Goal: Task Accomplishment & Management: Manage account settings

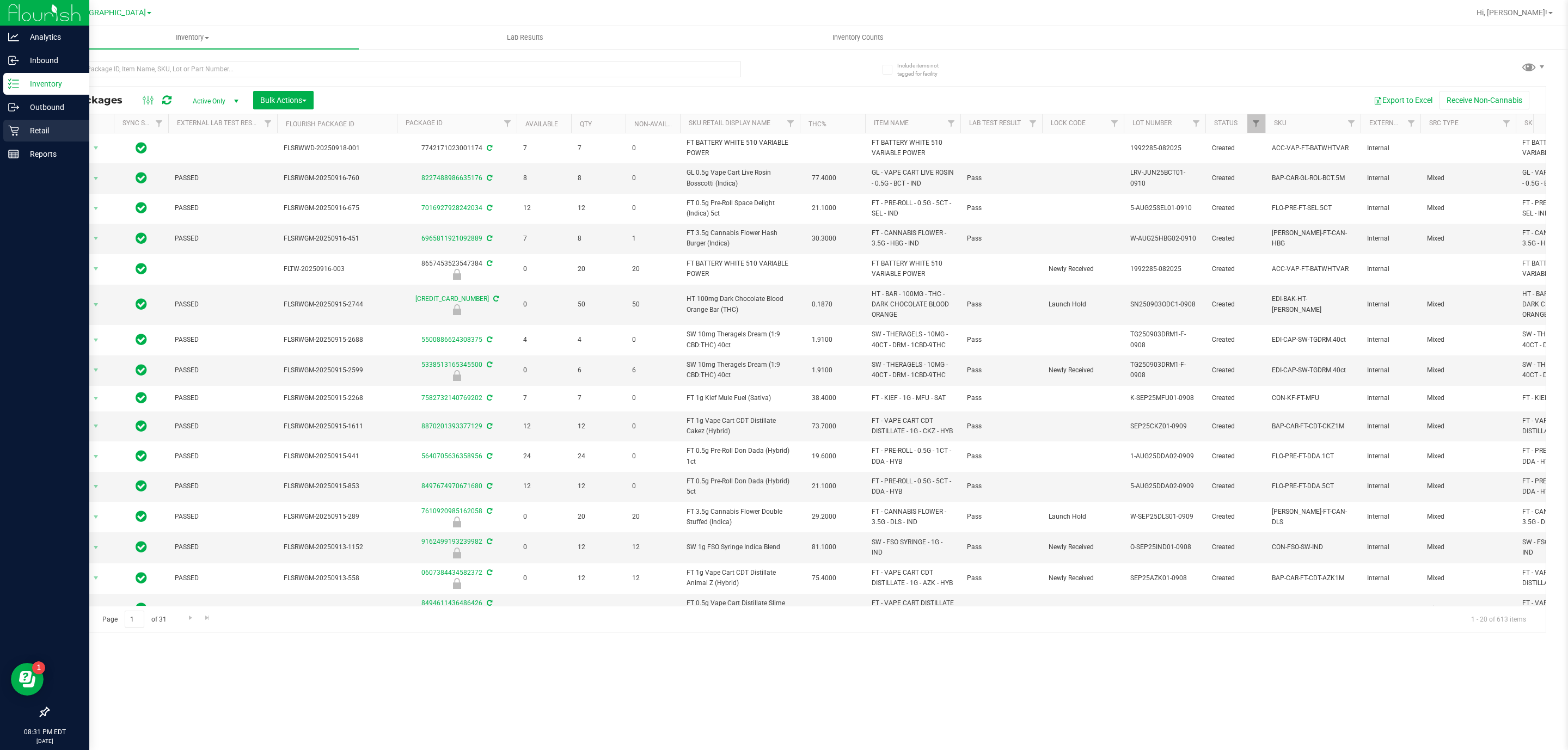
click at [38, 131] on p "Retail" at bounding box center [52, 130] width 65 height 13
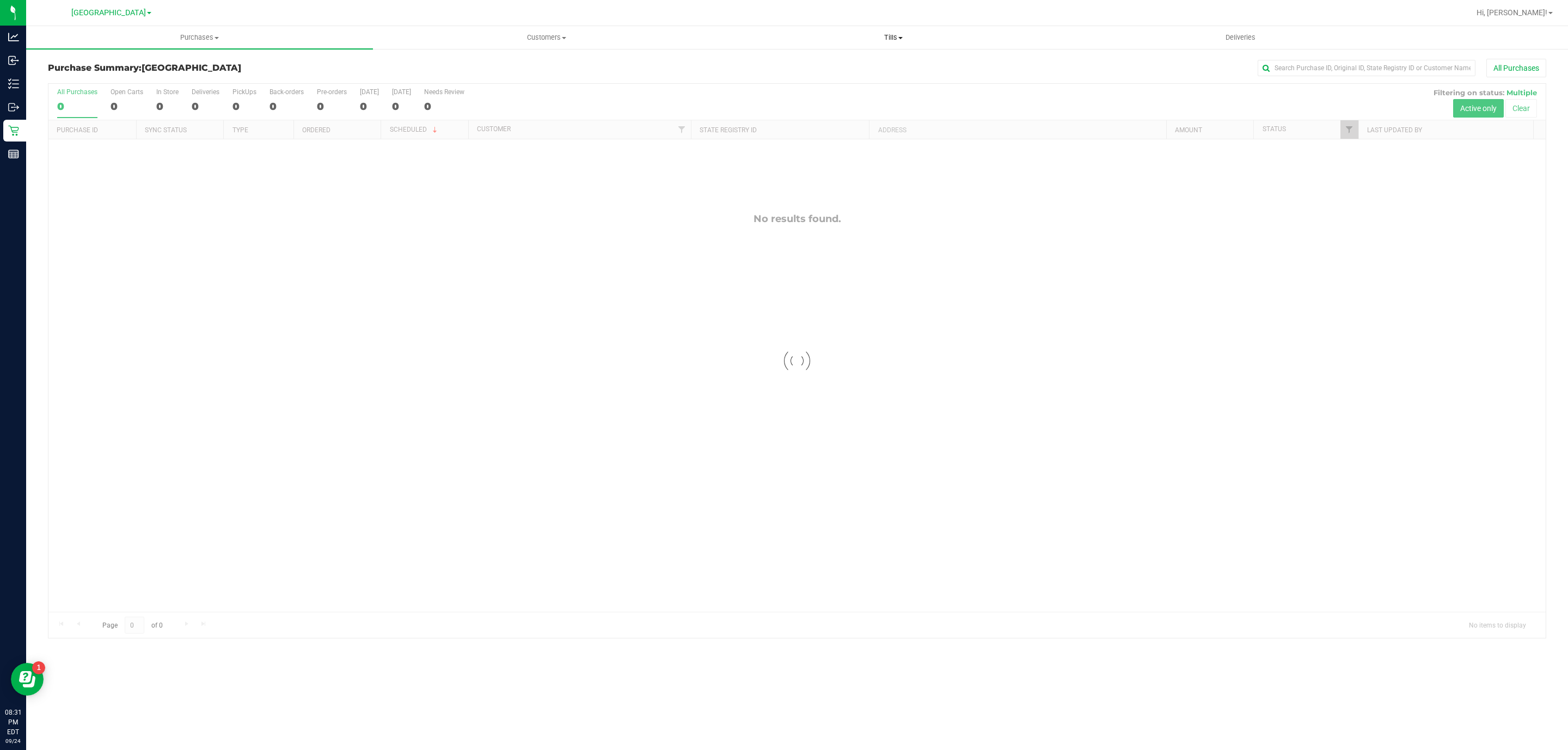
click at [896, 33] on span "Tills" at bounding box center [893, 37] width 346 height 10
click at [763, 74] on span "Reconcile e-payments" at bounding box center [774, 78] width 108 height 9
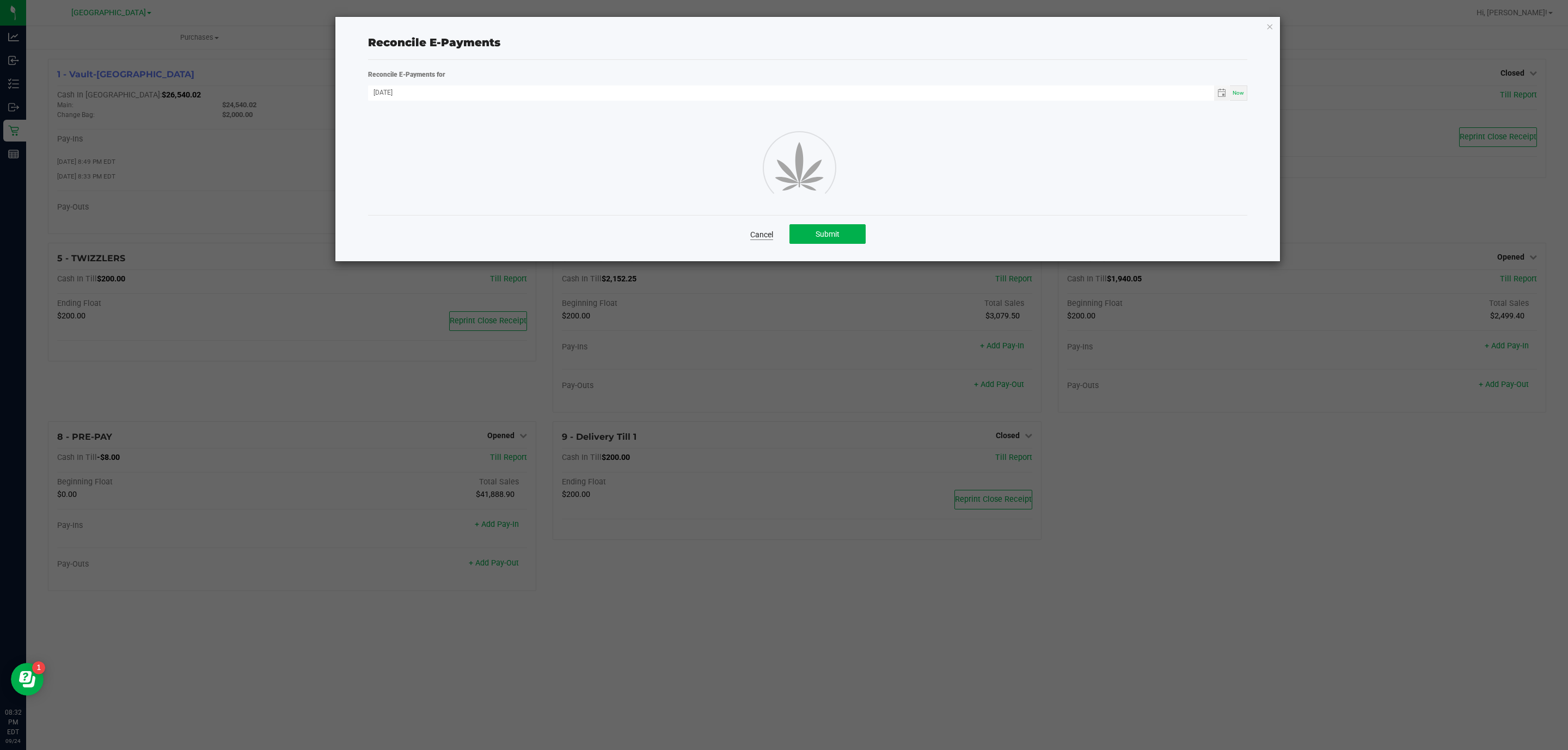
click at [765, 234] on link "Cancel" at bounding box center [761, 235] width 23 height 11
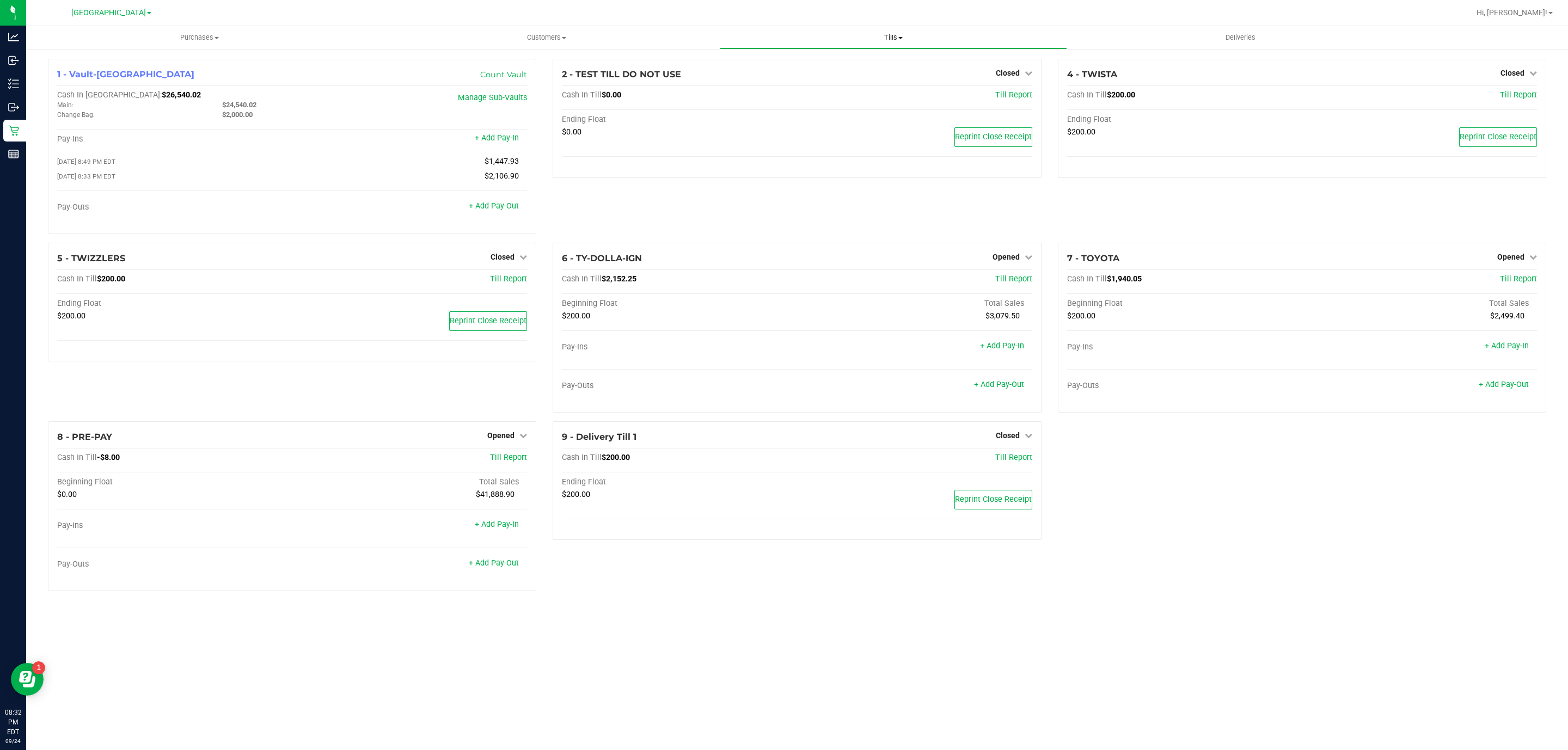
click at [893, 32] on span "Tills" at bounding box center [893, 37] width 346 height 10
click at [1267, 438] on div "1 - Vault-[GEOGRAPHIC_DATA] Count Vault Cash In Vault: $26,540.02 Main: $24,540…" at bounding box center [797, 329] width 1515 height 541
click at [1026, 261] on icon at bounding box center [1028, 257] width 8 height 8
click at [1024, 286] on div "Close Till" at bounding box center [1007, 279] width 81 height 14
click at [1006, 278] on link "Close Till" at bounding box center [1007, 279] width 30 height 9
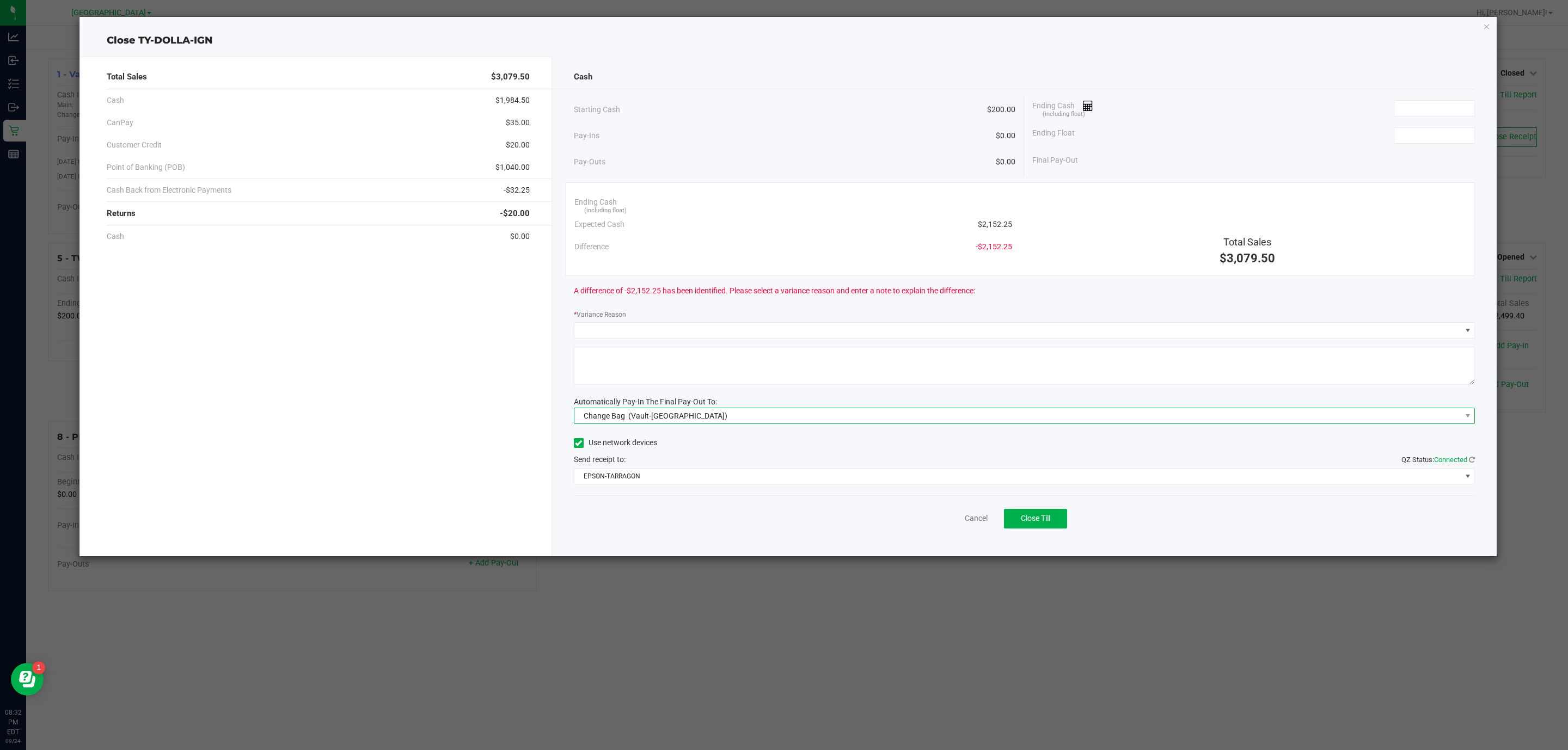
click at [666, 416] on span "(Vault-[GEOGRAPHIC_DATA])" at bounding box center [678, 416] width 99 height 9
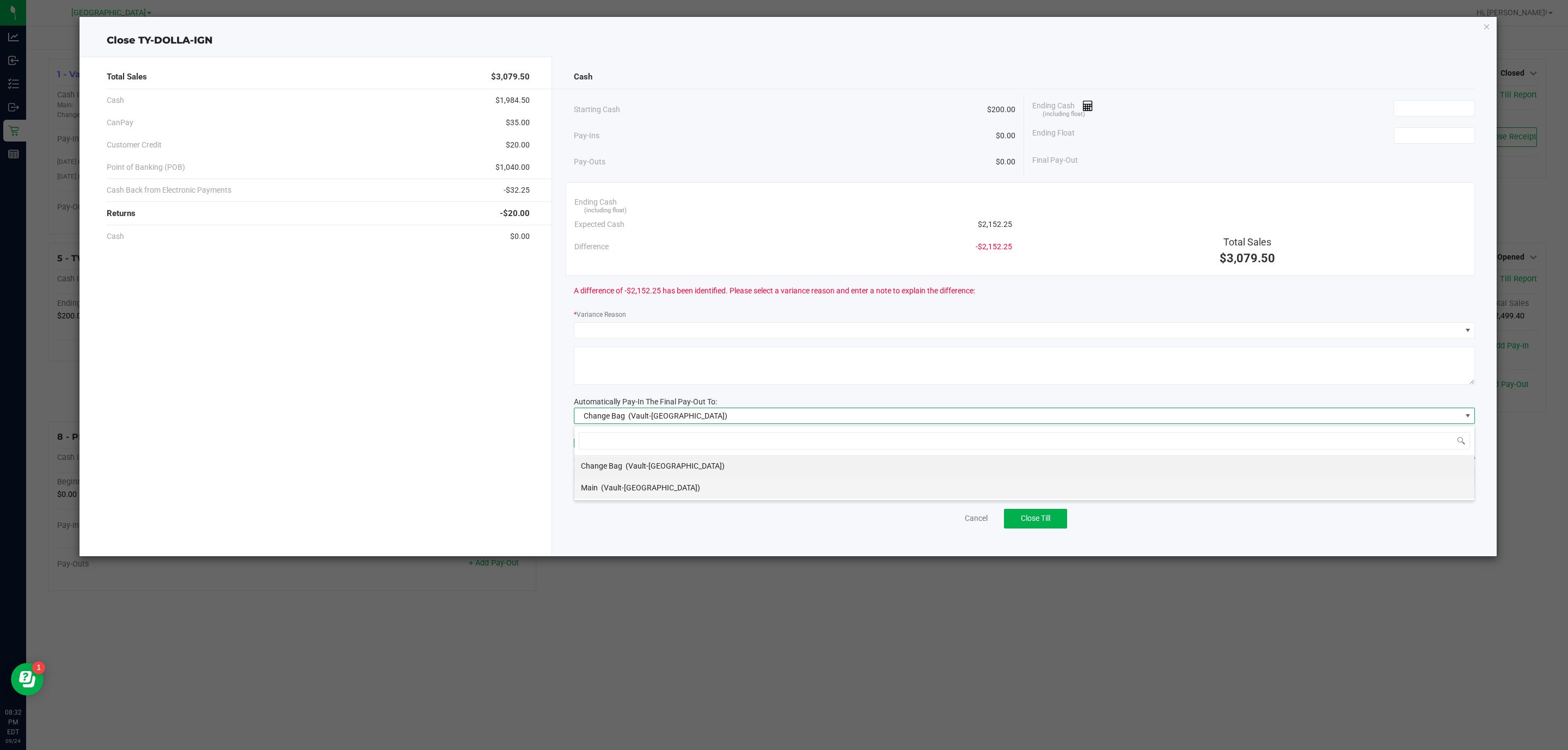
click at [634, 482] on div "Main (Vault-[GEOGRAPHIC_DATA])" at bounding box center [640, 487] width 119 height 19
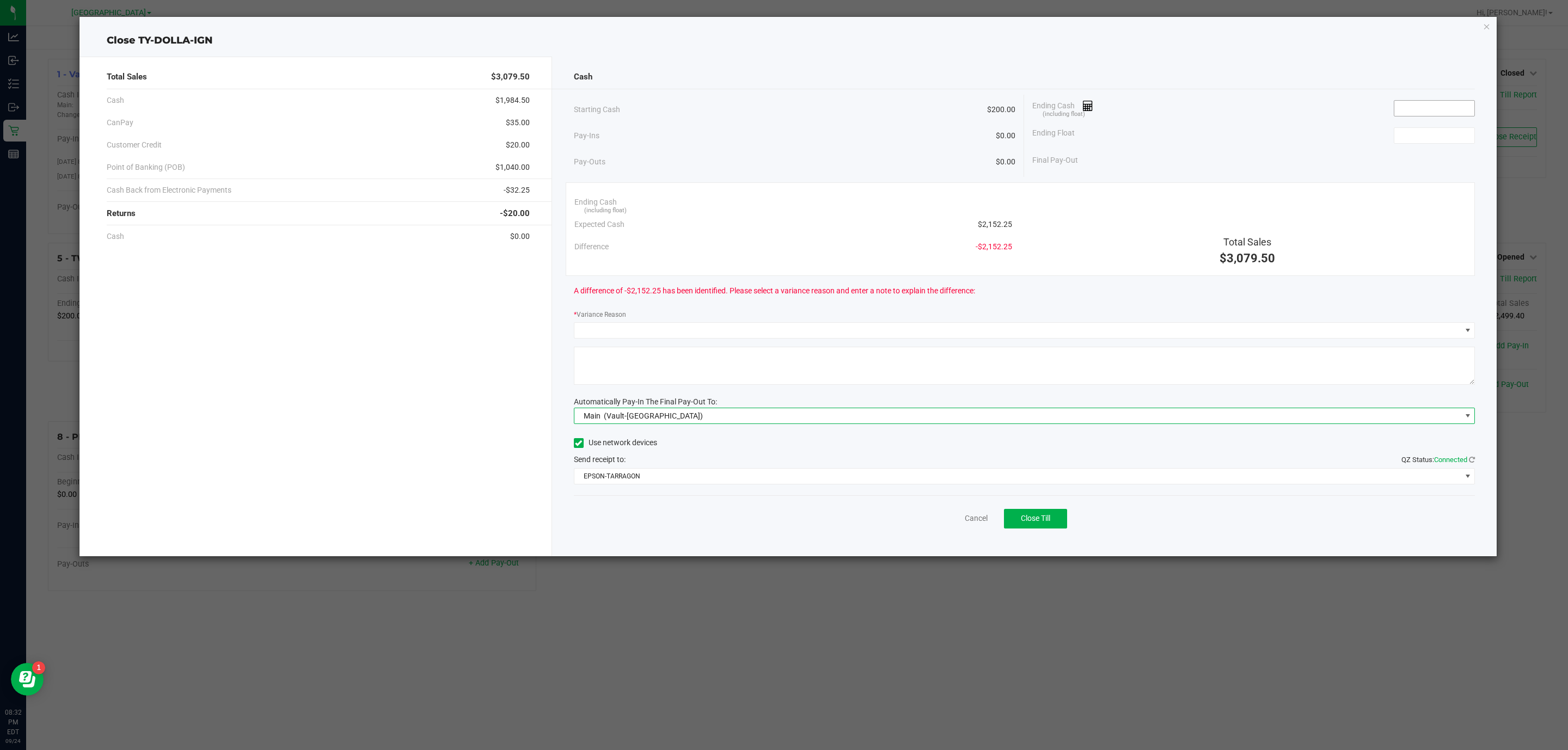
click at [1434, 105] on input at bounding box center [1434, 108] width 80 height 15
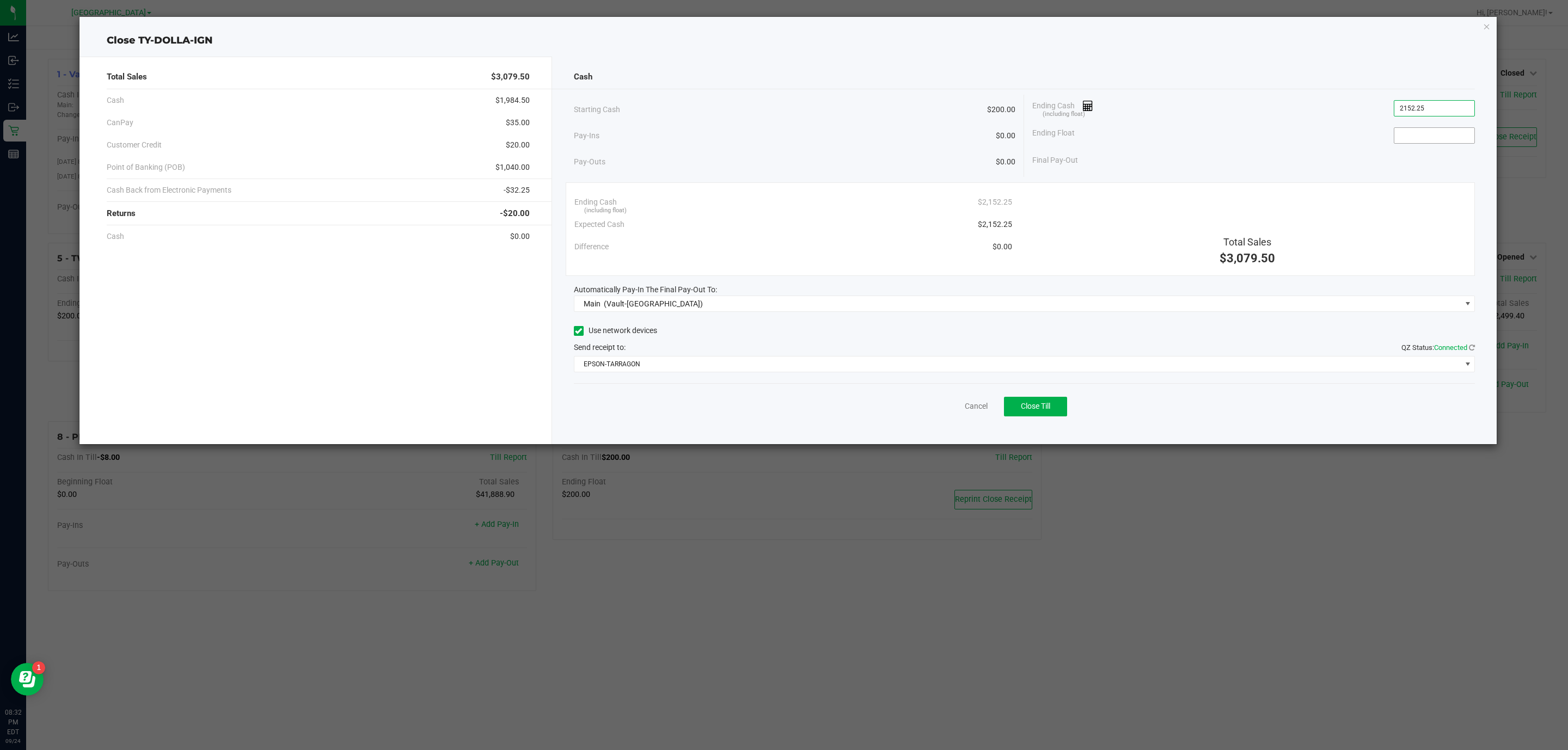
type input "$2,152.25"
click at [1464, 133] on input at bounding box center [1434, 136] width 80 height 15
type input "$200.00"
drag, startPoint x: 1438, startPoint y: 165, endPoint x: 1486, endPoint y: 172, distance: 48.5
click at [1486, 172] on div "Cash Starting Cash $200.00 Pay-Ins $0.00 Pay-Outs $0.00 Ending Cash (including …" at bounding box center [1024, 250] width 945 height 387
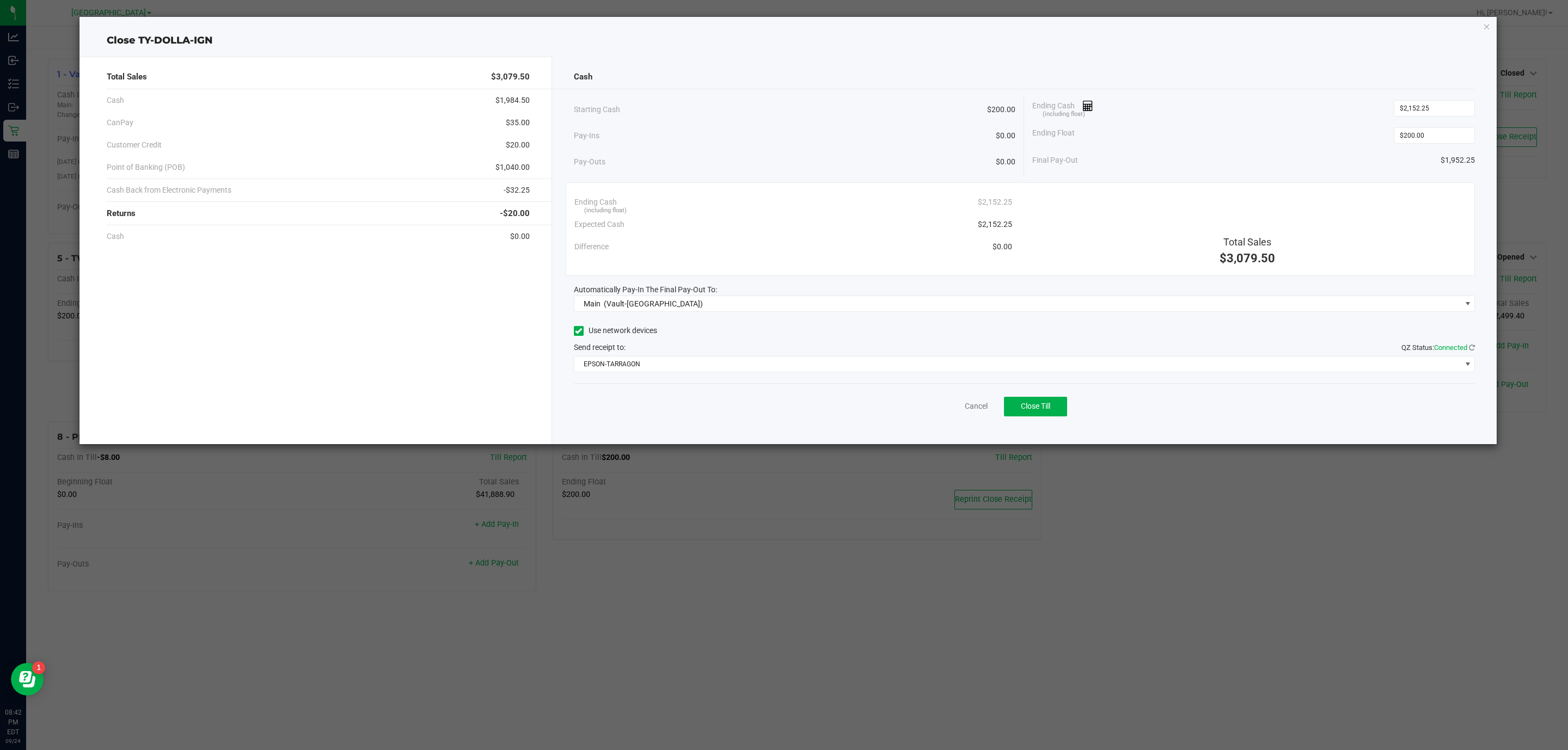
click at [1312, 134] on div "Ending Float $200.00" at bounding box center [1253, 136] width 443 height 28
click at [1046, 415] on button "Close Till" at bounding box center [1036, 407] width 63 height 19
click at [960, 412] on link "Dismiss" at bounding box center [952, 406] width 26 height 12
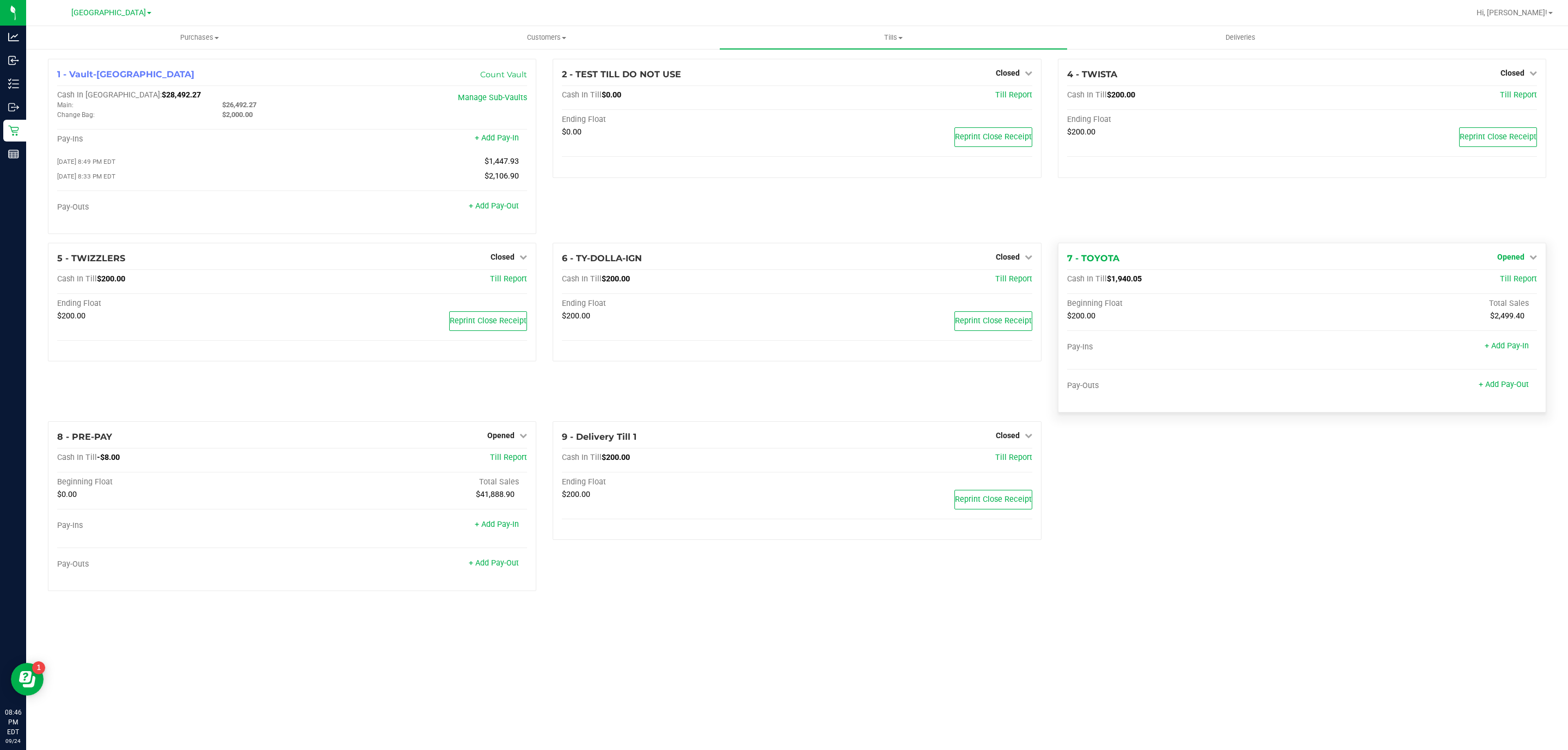
click at [1521, 255] on span "Opened" at bounding box center [1511, 257] width 28 height 9
click at [1518, 280] on link "Close Till" at bounding box center [1512, 279] width 30 height 9
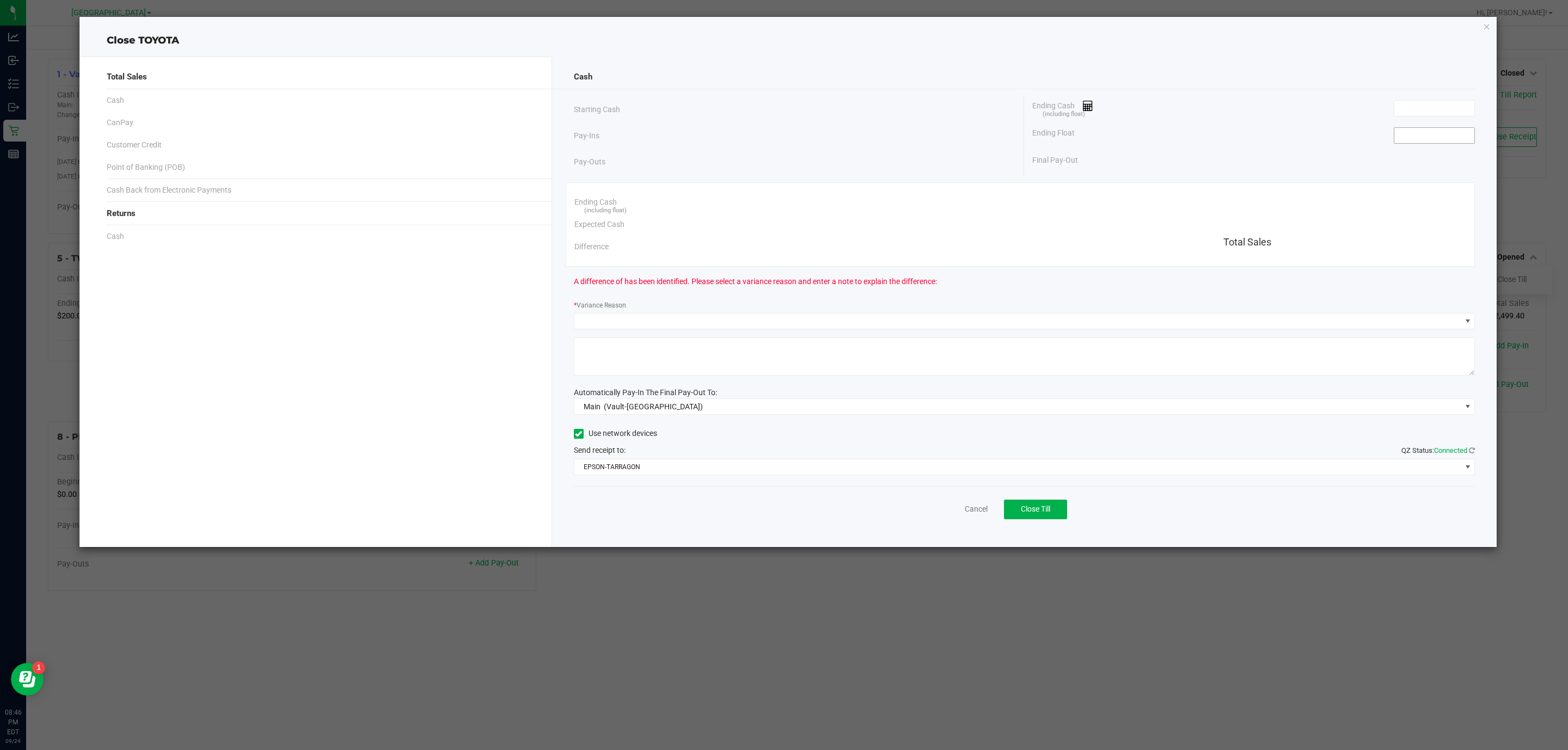
click at [1424, 137] on input at bounding box center [1434, 136] width 80 height 15
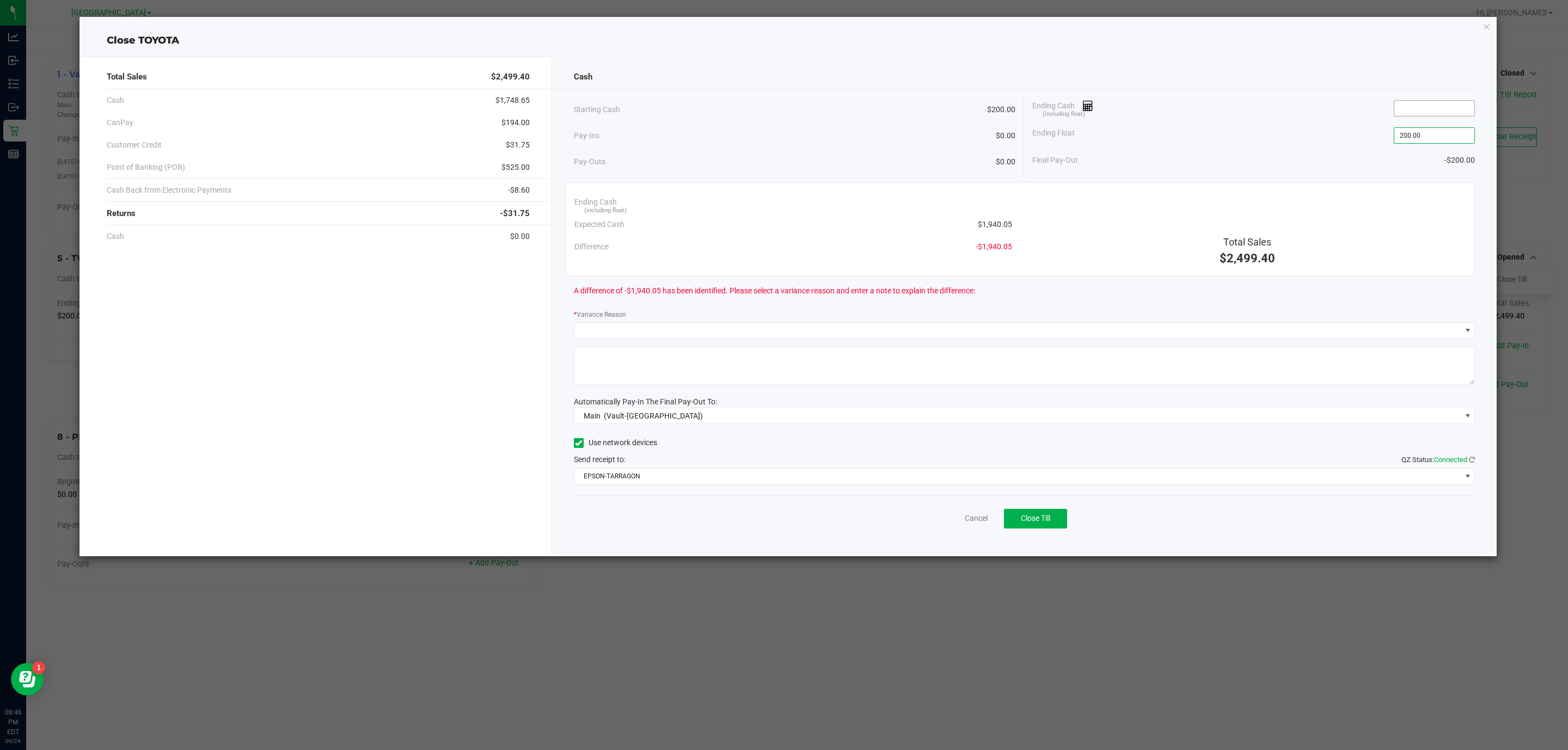
type input "$200.00"
click at [1407, 110] on input at bounding box center [1434, 108] width 80 height 15
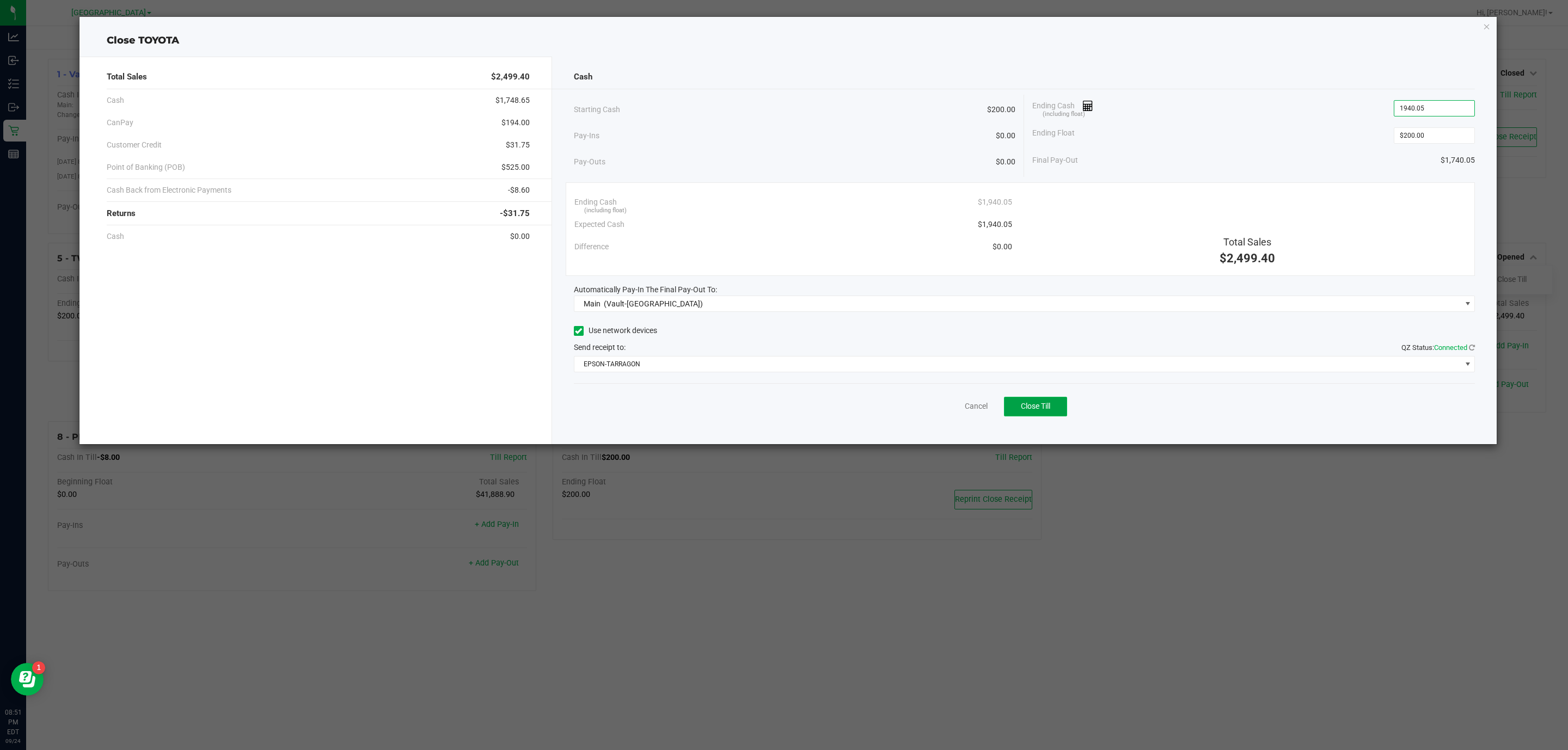
type input "$1,940.05"
click at [1043, 413] on button "Close Till" at bounding box center [1036, 407] width 63 height 19
click at [953, 408] on link "Dismiss" at bounding box center [952, 406] width 26 height 12
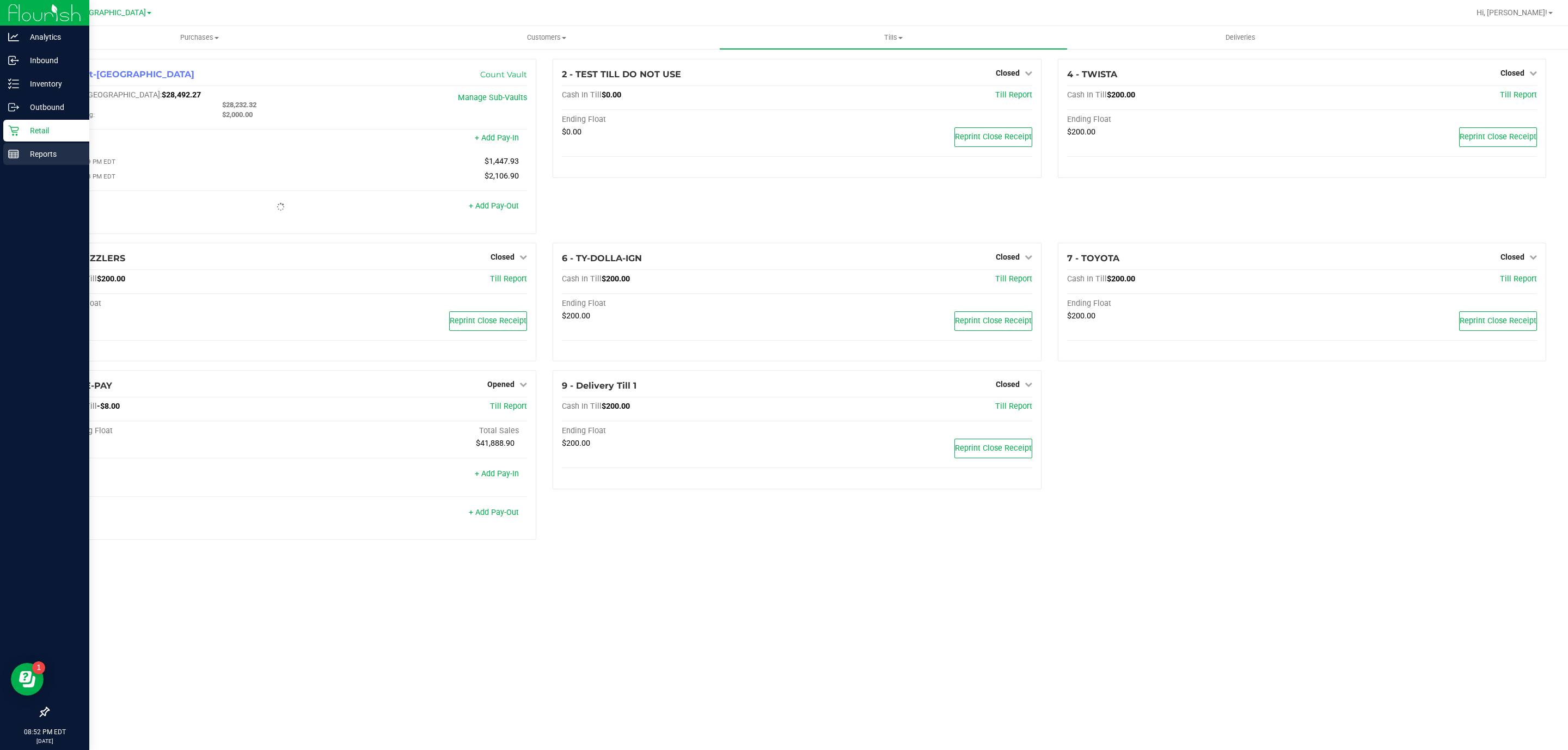
click at [14, 149] on icon at bounding box center [14, 154] width 11 height 11
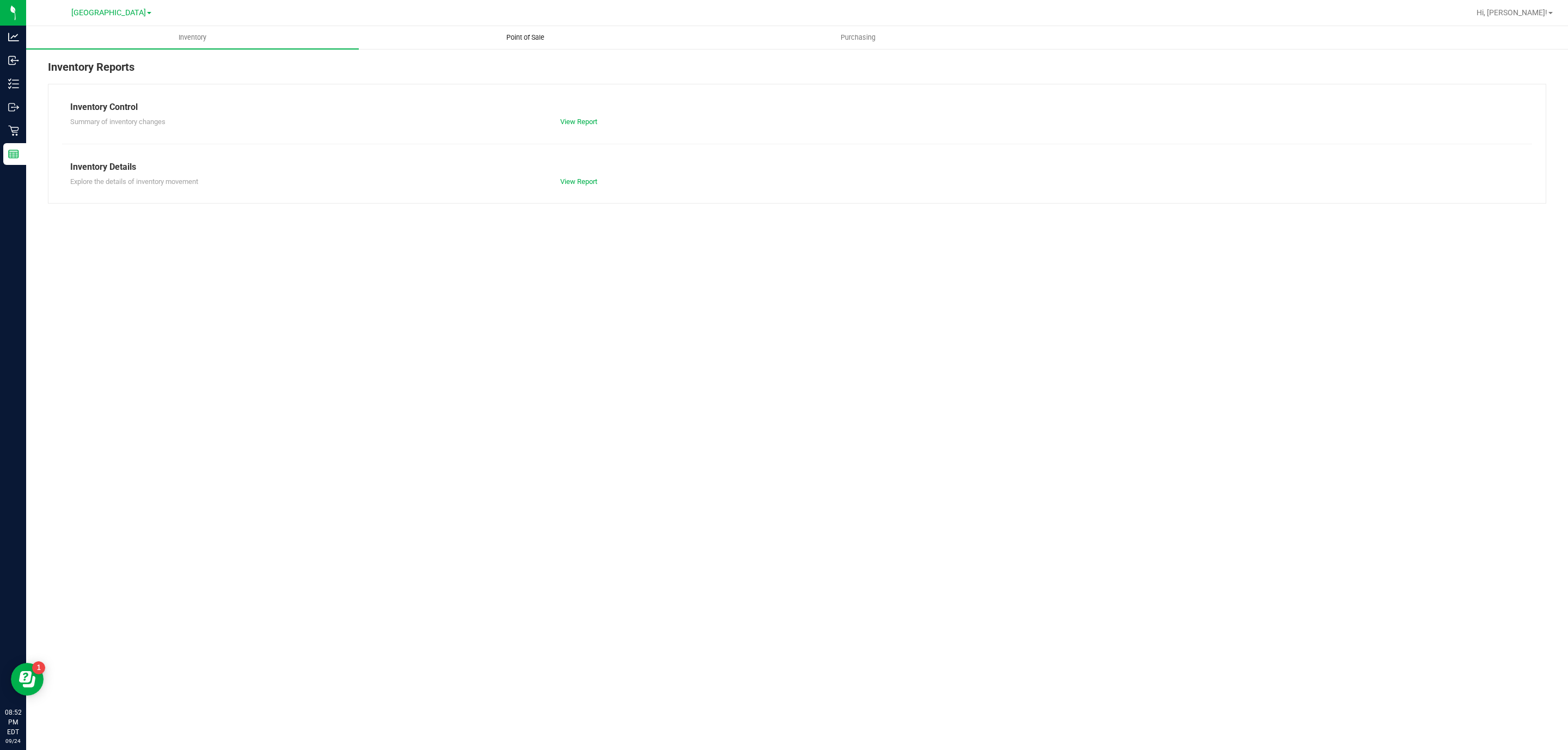
click at [542, 32] on span "Point of Sale" at bounding box center [525, 37] width 67 height 10
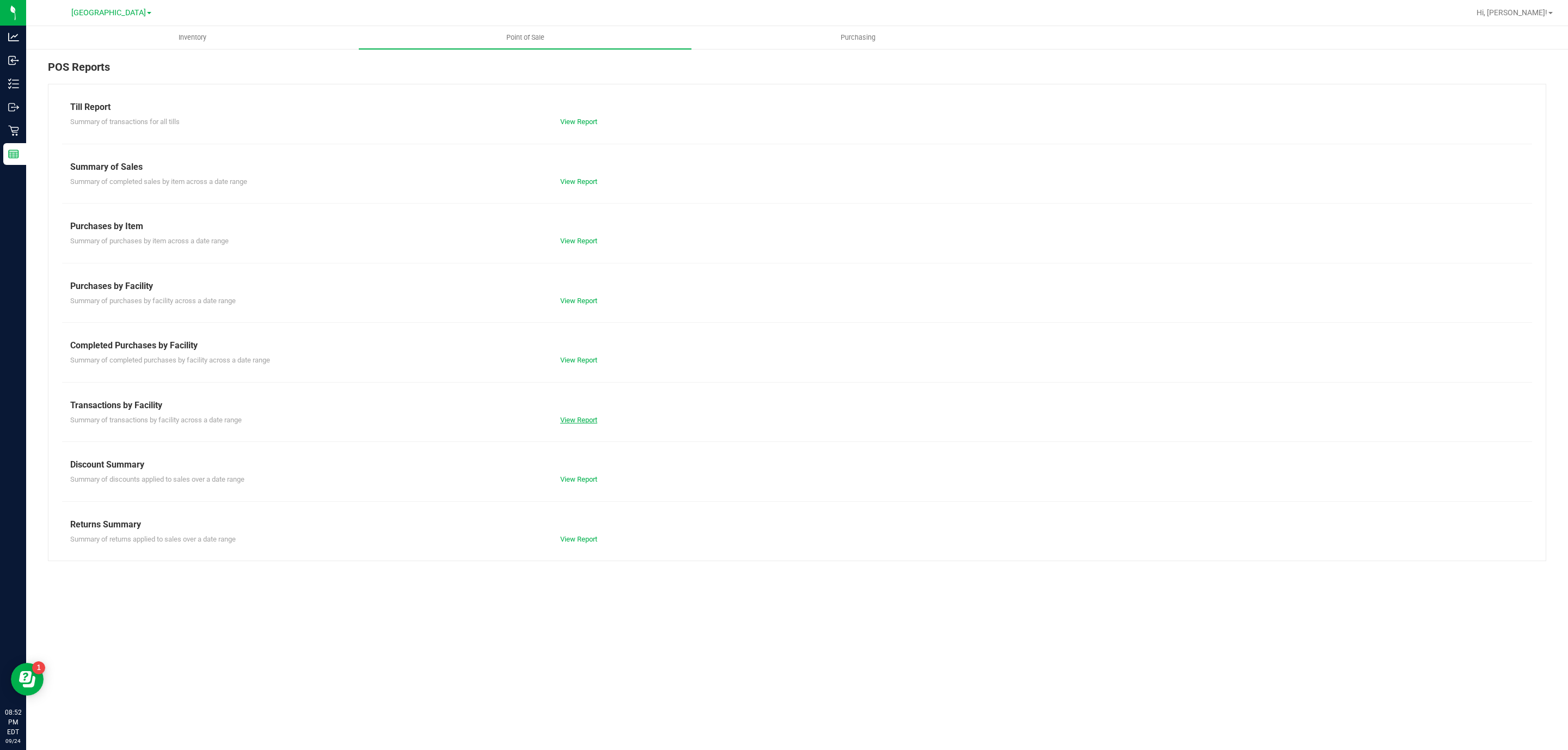
click at [593, 418] on link "View Report" at bounding box center [579, 420] width 37 height 8
